Goal: Check status: Check status

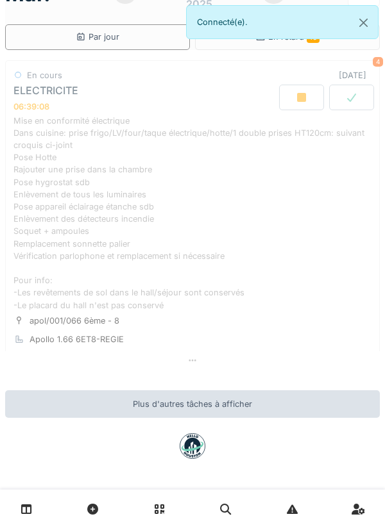
click at [207, 197] on div "Mise en conformité électrique Dans cuisine: prise frigo/LV/four/taque électriqu…" at bounding box center [192, 213] width 358 height 197
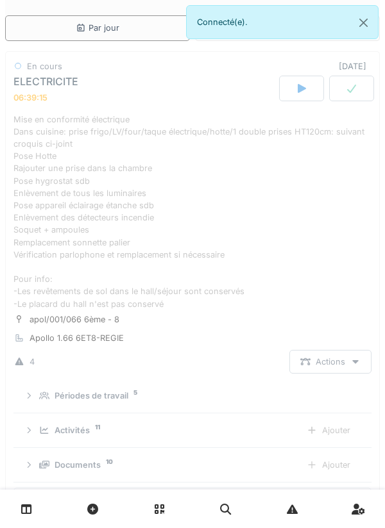
scroll to position [15, 0]
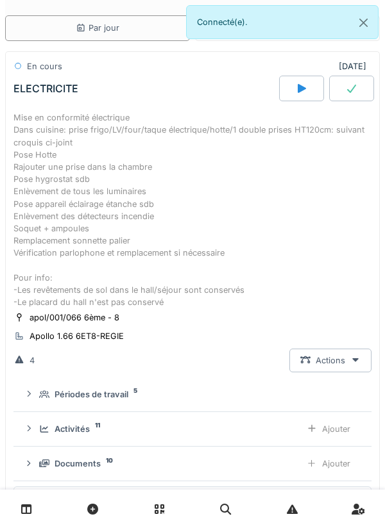
click at [209, 181] on div "Mise en conformité électrique Dans cuisine: prise frigo/LV/four/taque électriqu…" at bounding box center [192, 210] width 358 height 197
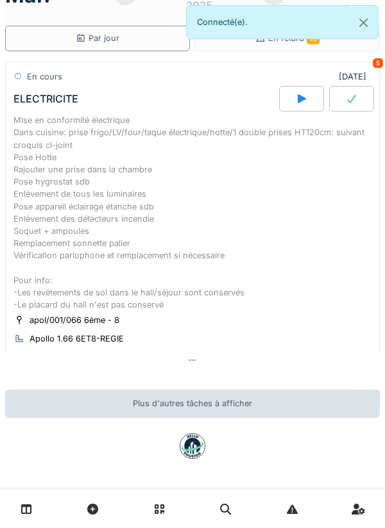
click at [159, 172] on div "Mise en conformité électrique Dans cuisine: prise frigo/LV/four/taque électriqu…" at bounding box center [192, 212] width 358 height 197
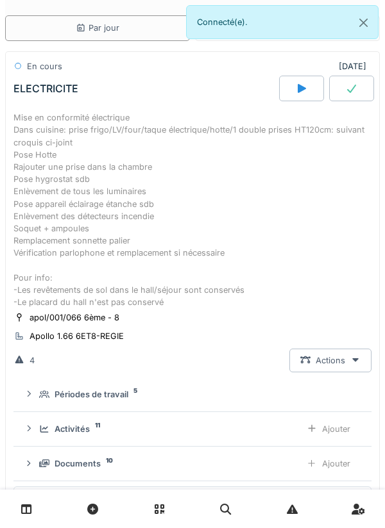
scroll to position [15, 0]
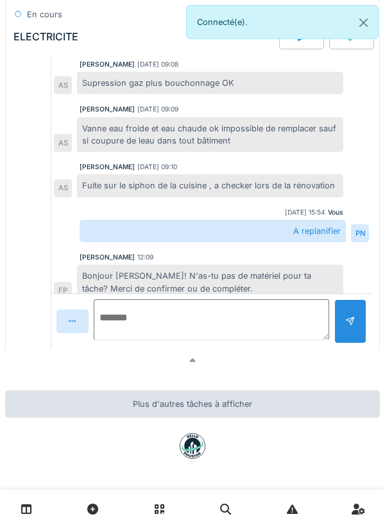
click at [141, 324] on textarea at bounding box center [211, 319] width 235 height 41
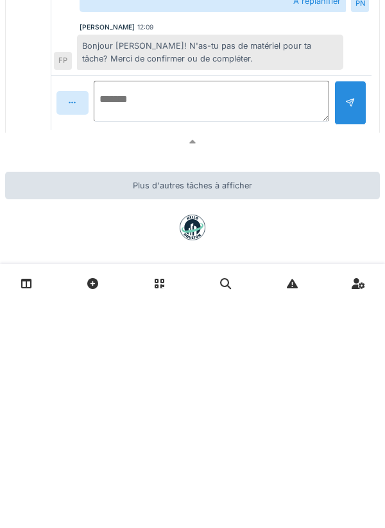
scroll to position [602, 0]
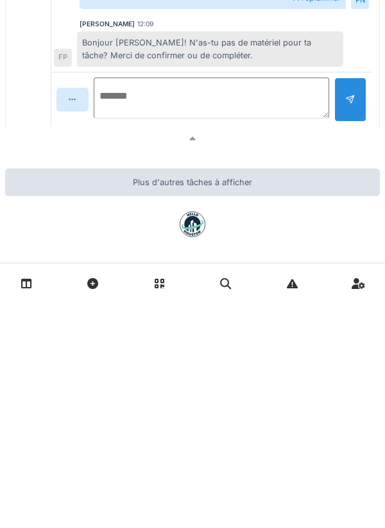
click at [204, 318] on textarea at bounding box center [211, 323] width 235 height 41
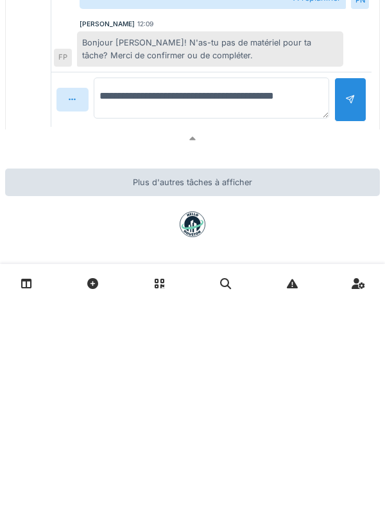
type textarea "**********"
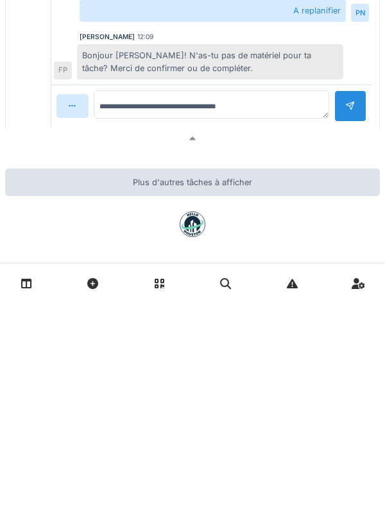
click at [347, 326] on div at bounding box center [350, 332] width 10 height 12
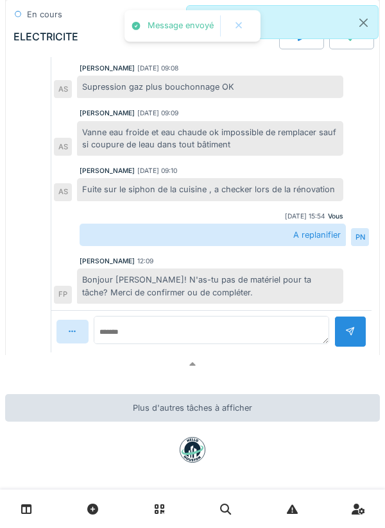
scroll to position [60, 0]
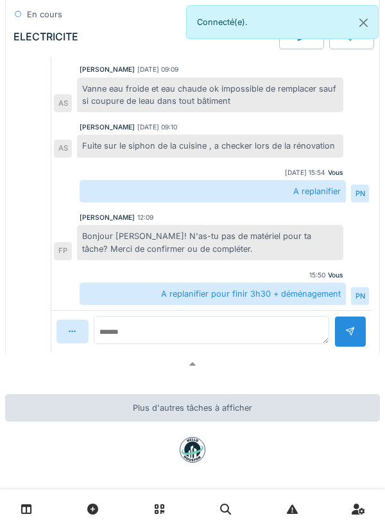
click at [35, 501] on link at bounding box center [26, 509] width 33 height 30
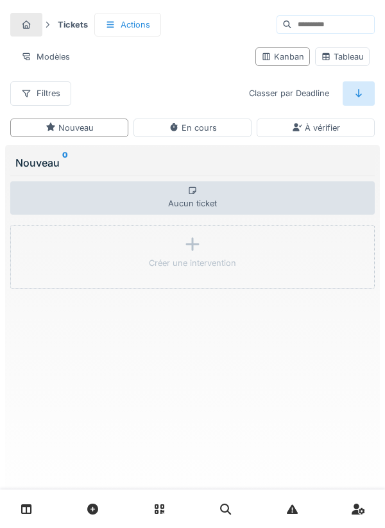
click at [33, 501] on link at bounding box center [26, 509] width 33 height 30
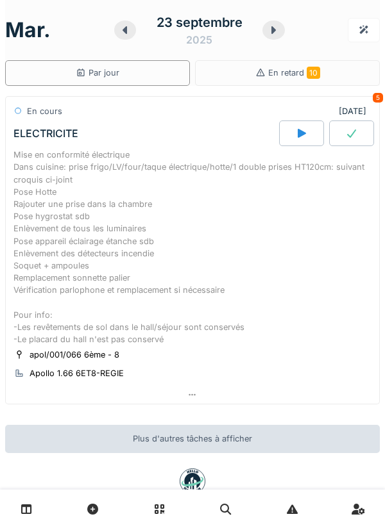
click at [123, 27] on icon at bounding box center [125, 30] width 13 height 10
click at [129, 24] on div at bounding box center [125, 30] width 22 height 19
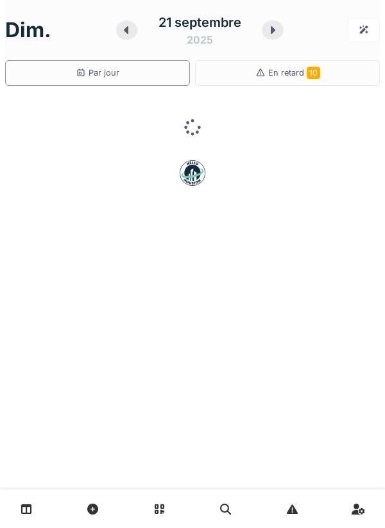
click at [126, 26] on icon at bounding box center [126, 30] width 13 height 10
click at [123, 25] on icon at bounding box center [126, 30] width 13 height 10
click at [121, 32] on icon at bounding box center [125, 30] width 13 height 10
click at [122, 31] on icon at bounding box center [125, 30] width 13 height 10
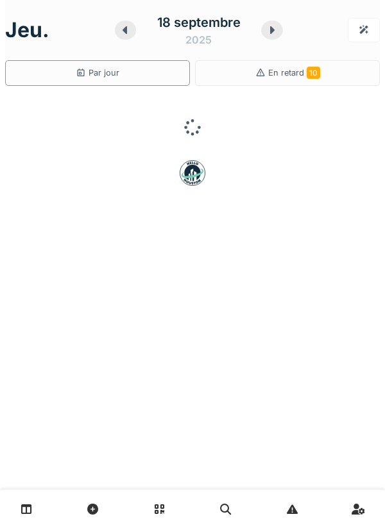
click at [122, 31] on icon at bounding box center [125, 30] width 13 height 10
click at [121, 31] on icon at bounding box center [125, 30] width 13 height 10
click at [122, 29] on icon at bounding box center [126, 30] width 13 height 10
click at [119, 30] on div at bounding box center [126, 30] width 22 height 19
click at [119, 32] on div at bounding box center [126, 30] width 22 height 19
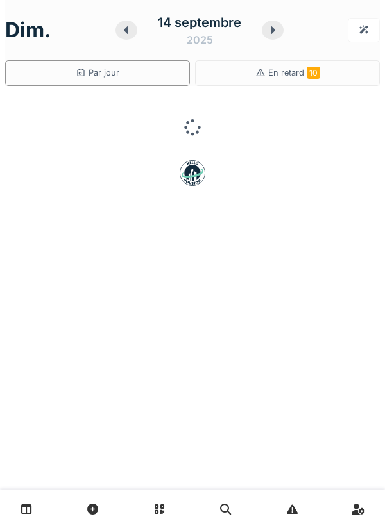
click at [119, 33] on div at bounding box center [126, 30] width 22 height 19
click at [117, 32] on div at bounding box center [126, 30] width 22 height 19
click at [117, 31] on div at bounding box center [126, 30] width 22 height 19
click at [135, 32] on div at bounding box center [144, 30] width 19 height 19
click at [135, 31] on div at bounding box center [144, 30] width 19 height 19
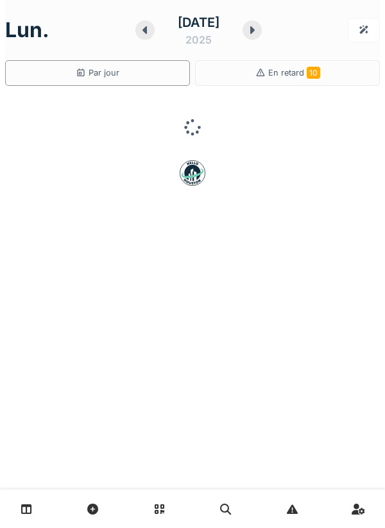
click at [107, 32] on div "lun. 8 septembre 2025" at bounding box center [192, 30] width 374 height 40
click at [108, 31] on div "sam. 6 septembre 2025" at bounding box center [192, 30] width 374 height 40
click at [107, 31] on div "sam. 6 septembre 2025" at bounding box center [192, 30] width 374 height 40
click at [107, 32] on div "sam. 6 septembre 2025" at bounding box center [192, 30] width 374 height 40
click at [139, 30] on div at bounding box center [148, 30] width 19 height 19
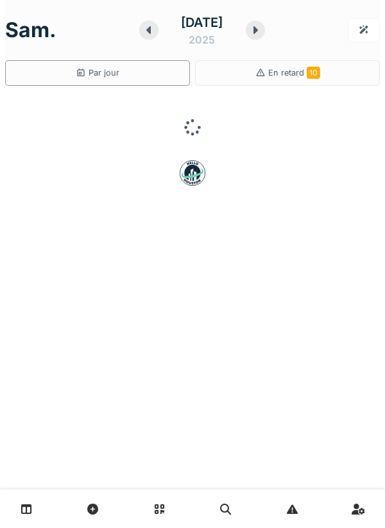
click at [109, 30] on div "sam. 6 septembre 2025" at bounding box center [192, 30] width 374 height 40
click at [139, 32] on div at bounding box center [148, 30] width 19 height 19
click at [135, 32] on div at bounding box center [144, 30] width 19 height 19
click at [135, 31] on div at bounding box center [144, 30] width 19 height 19
click at [135, 33] on div at bounding box center [144, 30] width 19 height 19
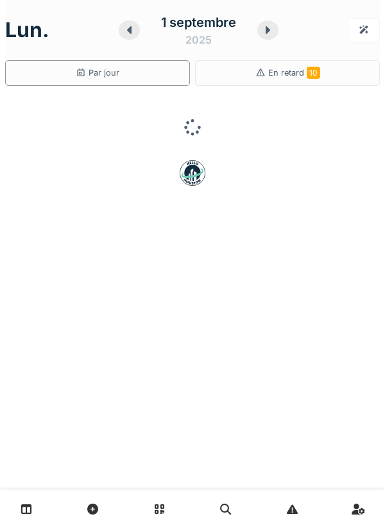
click at [121, 31] on div at bounding box center [129, 30] width 21 height 19
click at [118, 30] on div "lun. 1 septembre 2025" at bounding box center [192, 30] width 374 height 40
click at [115, 30] on div "lun. 1 septembre 2025" at bounding box center [192, 30] width 374 height 40
click at [108, 33] on div "lun. 1 septembre 2025" at bounding box center [192, 30] width 374 height 40
click at [115, 31] on div "dim. 31 août 2025" at bounding box center [192, 30] width 374 height 40
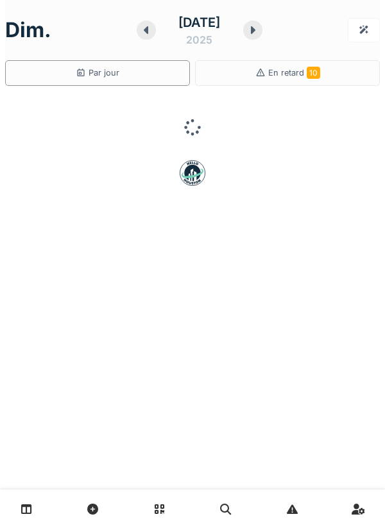
click at [144, 30] on icon at bounding box center [146, 30] width 4 height 8
click at [142, 29] on icon at bounding box center [148, 30] width 13 height 10
click at [139, 29] on div at bounding box center [148, 30] width 19 height 19
click at [136, 27] on div "27 août 2025" at bounding box center [199, 30] width 126 height 40
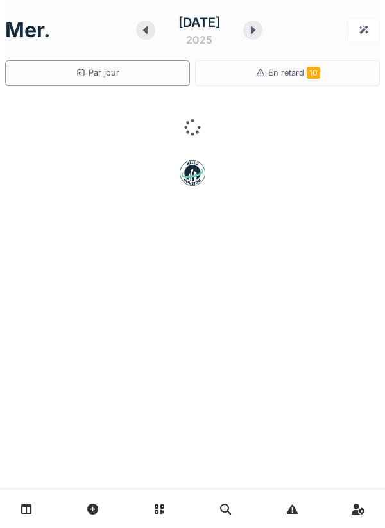
click at [136, 29] on div at bounding box center [145, 30] width 19 height 19
click at [136, 26] on div at bounding box center [145, 30] width 19 height 19
click at [135, 27] on div "25 août 2025" at bounding box center [198, 30] width 126 height 40
click at [135, 29] on div at bounding box center [144, 30] width 19 height 19
click at [144, 30] on icon at bounding box center [144, 30] width 4 height 8
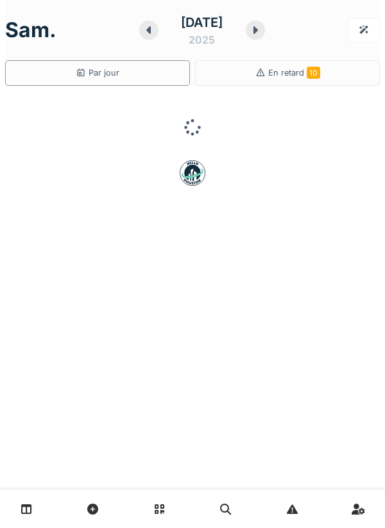
click at [146, 29] on icon at bounding box center [148, 30] width 4 height 8
click at [145, 35] on icon at bounding box center [146, 30] width 13 height 10
click at [150, 33] on div at bounding box center [144, 30] width 19 height 19
click at [147, 33] on icon at bounding box center [145, 30] width 13 height 10
click at [145, 29] on icon at bounding box center [145, 30] width 4 height 8
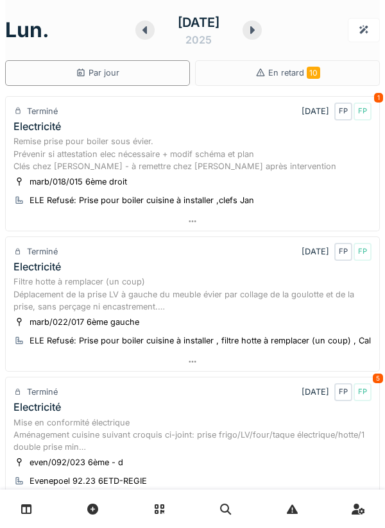
click at [131, 168] on div "Remise prise pour boiler sous évier. Prévenir si attestation elec nécessaire + …" at bounding box center [192, 153] width 358 height 37
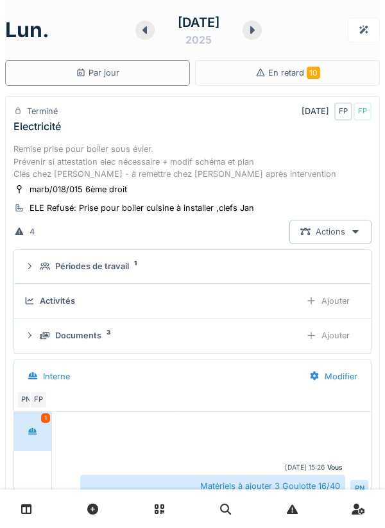
scroll to position [45, 0]
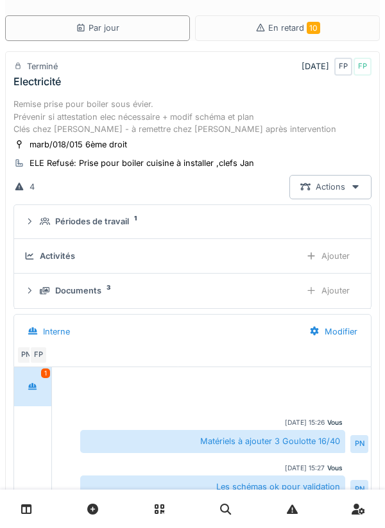
click at [131, 287] on div "Documents 3" at bounding box center [165, 291] width 250 height 12
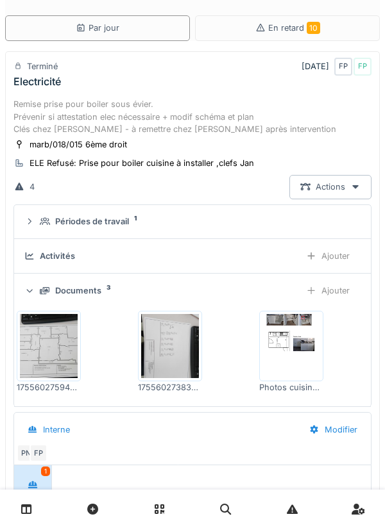
click at [160, 335] on img at bounding box center [170, 346] width 58 height 64
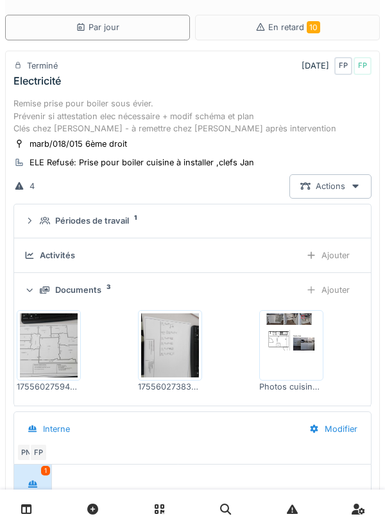
scroll to position [0, 0]
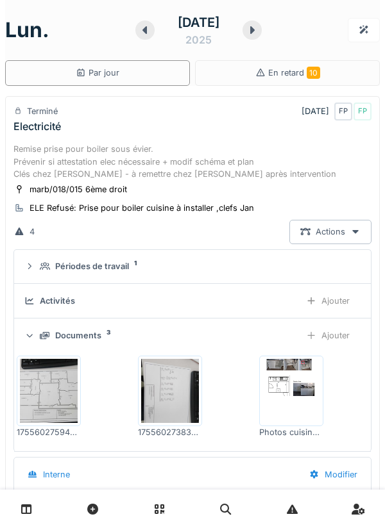
click at [142, 29] on icon at bounding box center [144, 30] width 4 height 8
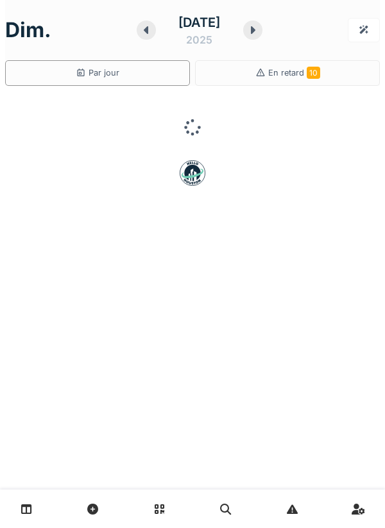
click at [142, 29] on icon at bounding box center [146, 30] width 13 height 10
click at [147, 29] on icon at bounding box center [148, 30] width 4 height 8
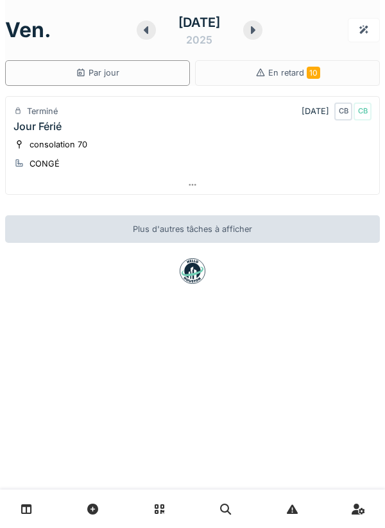
click at [150, 34] on icon at bounding box center [146, 30] width 13 height 10
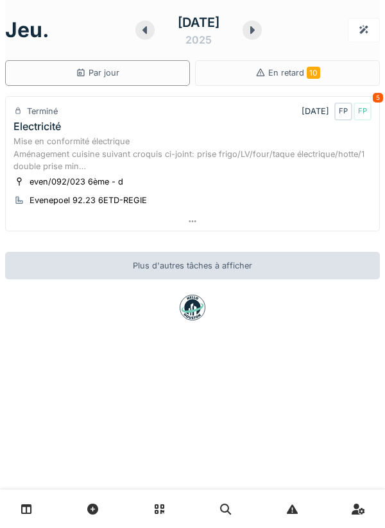
click at [252, 31] on icon at bounding box center [252, 30] width 4 height 8
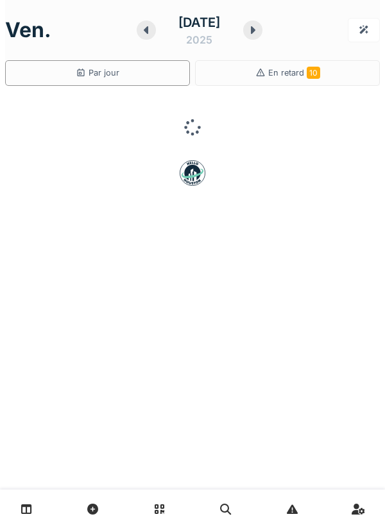
click at [257, 30] on icon at bounding box center [252, 30] width 13 height 10
click at [256, 33] on icon at bounding box center [255, 30] width 4 height 8
click at [256, 33] on icon at bounding box center [255, 30] width 13 height 10
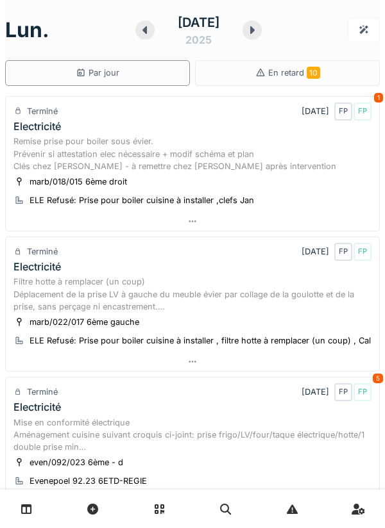
click at [93, 420] on div "Mise en conformité électrique Aménagement cuisine suivant croquis ci-joint: pri…" at bounding box center [192, 435] width 358 height 37
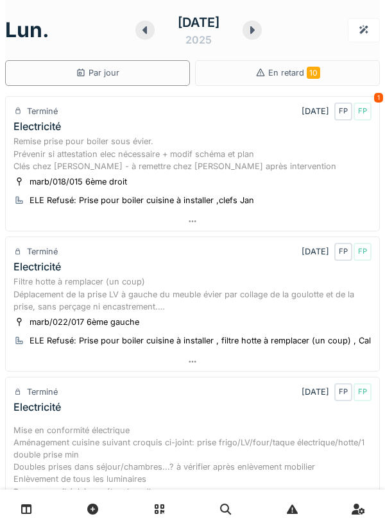
click at [261, 33] on div at bounding box center [251, 30] width 19 height 19
